Goal: Task Accomplishment & Management: Use online tool/utility

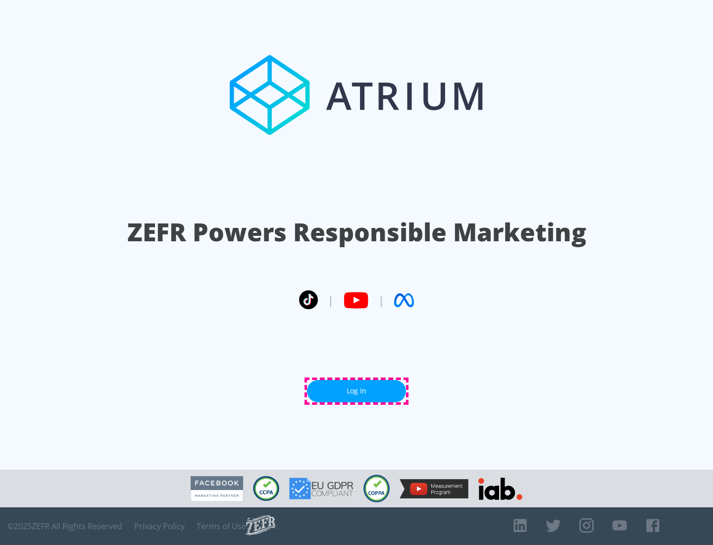
click at [357, 391] on link "Log In" at bounding box center [356, 391] width 99 height 22
